Goal: Task Accomplishment & Management: Complete application form

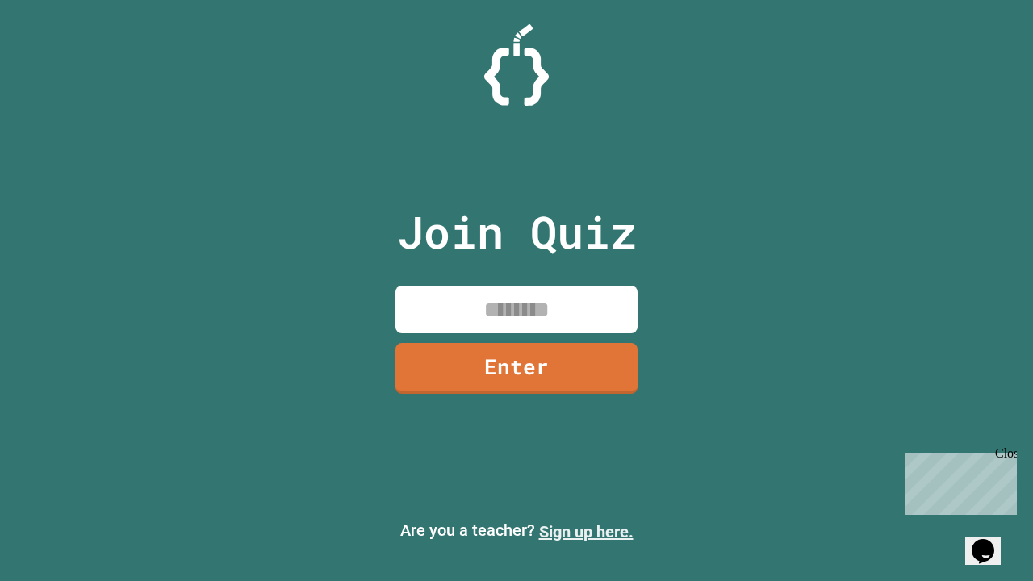
click at [586, 532] on link "Sign up here." at bounding box center [586, 531] width 94 height 19
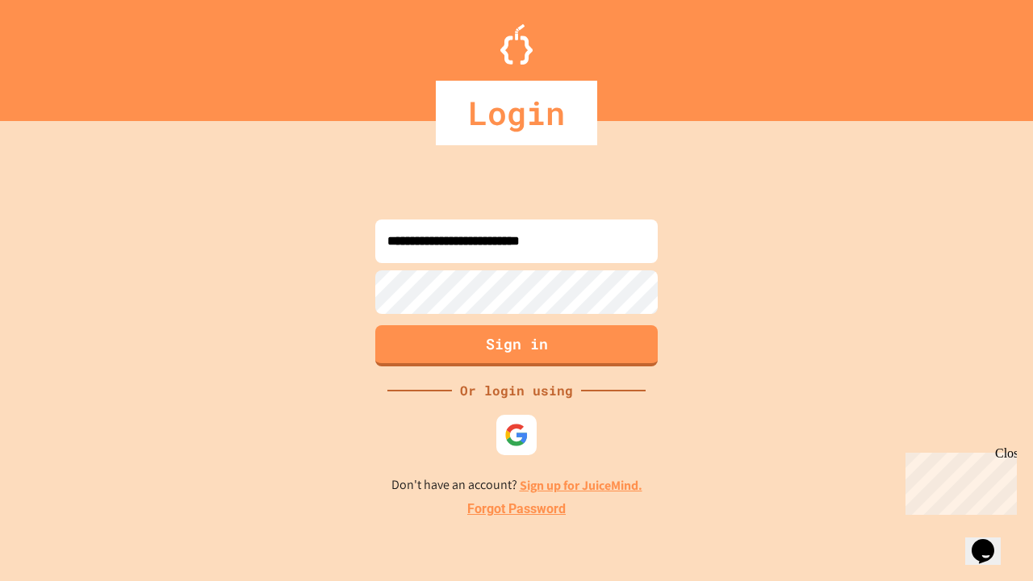
type input "**********"
